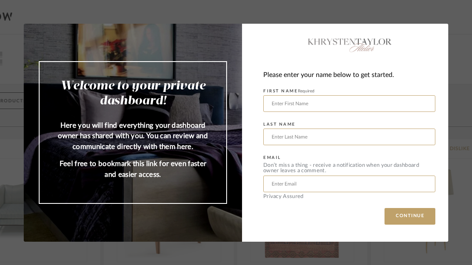
click at [280, 102] on input "text" at bounding box center [349, 103] width 172 height 17
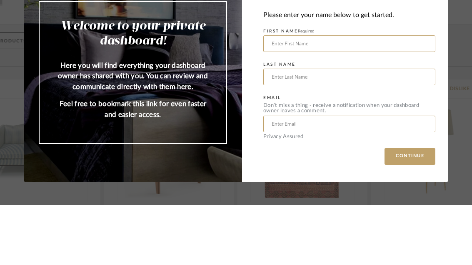
type input "[PERSON_NAME]"
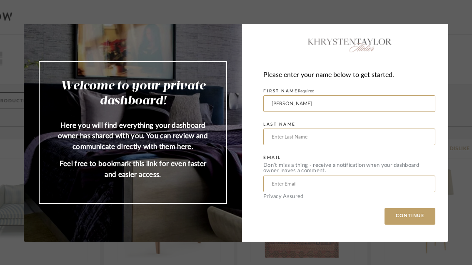
click at [273, 135] on input "text" at bounding box center [349, 137] width 172 height 17
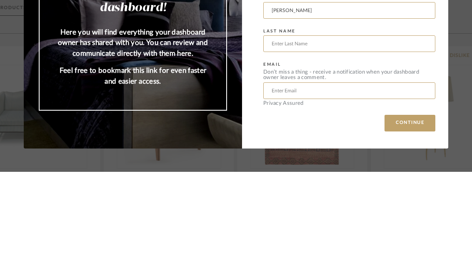
type input "[PERSON_NAME]"
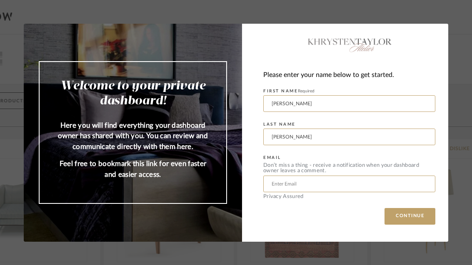
click at [273, 180] on input "text" at bounding box center [349, 184] width 172 height 17
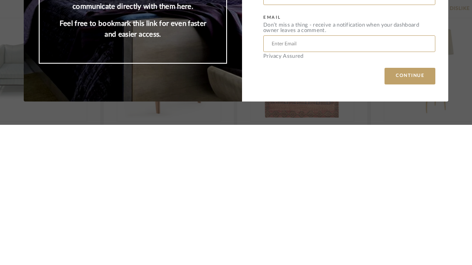
type input "[EMAIL_ADDRESS][DOMAIN_NAME]"
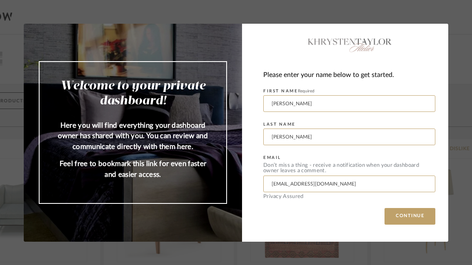
click at [397, 216] on button "CONTINUE" at bounding box center [410, 216] width 51 height 17
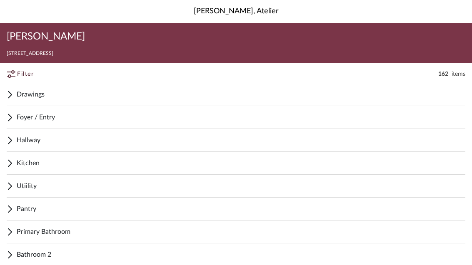
click at [24, 97] on span "Drawings" at bounding box center [241, 95] width 449 height 10
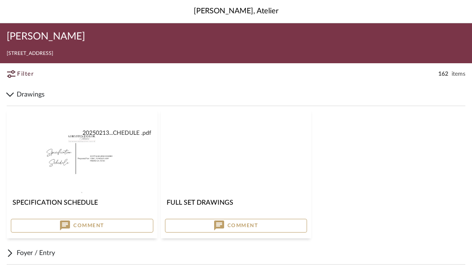
click at [0, 0] on img at bounding box center [0, 0] width 0 height 0
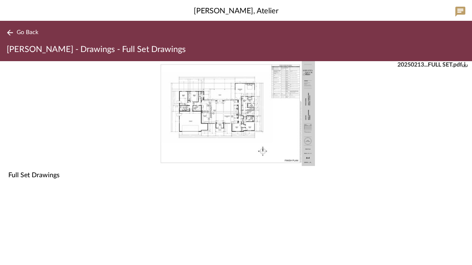
click at [420, 62] on div "20250213...FULL SET.pdf" at bounding box center [432, 64] width 70 height 7
